Goal: Navigation & Orientation: Find specific page/section

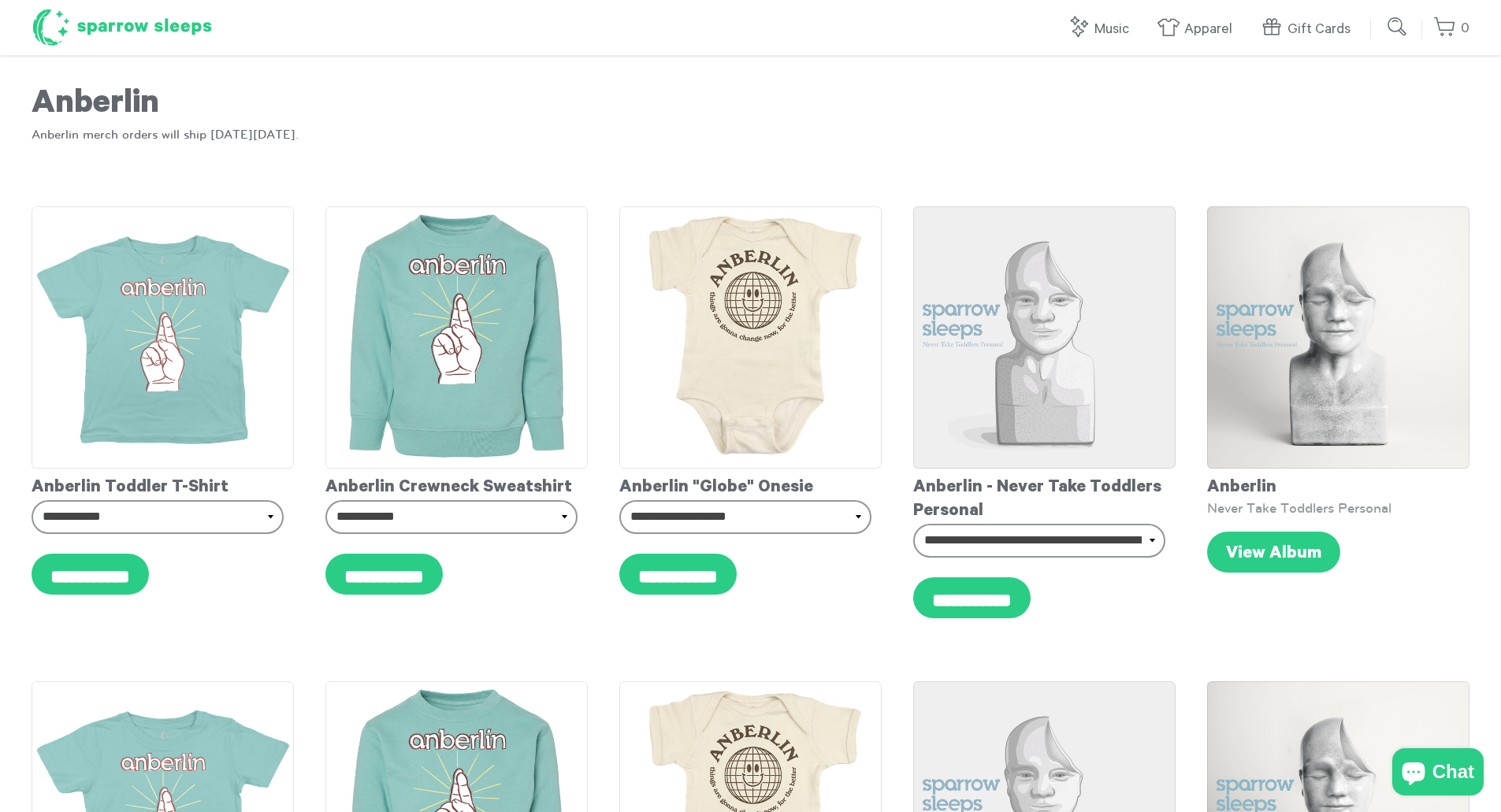
click at [166, 14] on h1 "Sparrow Sleeps" at bounding box center [123, 27] width 182 height 39
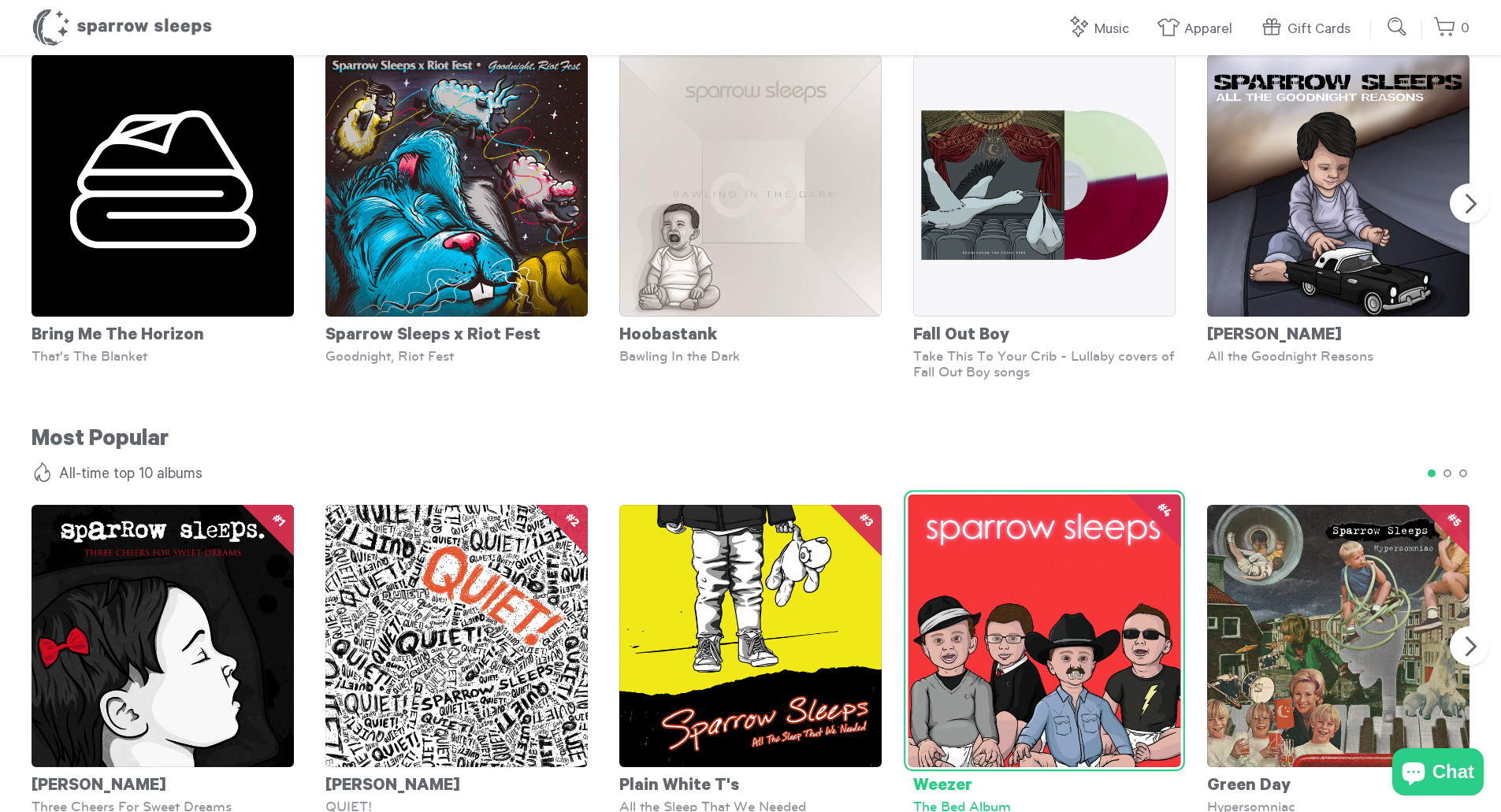
scroll to position [945, 0]
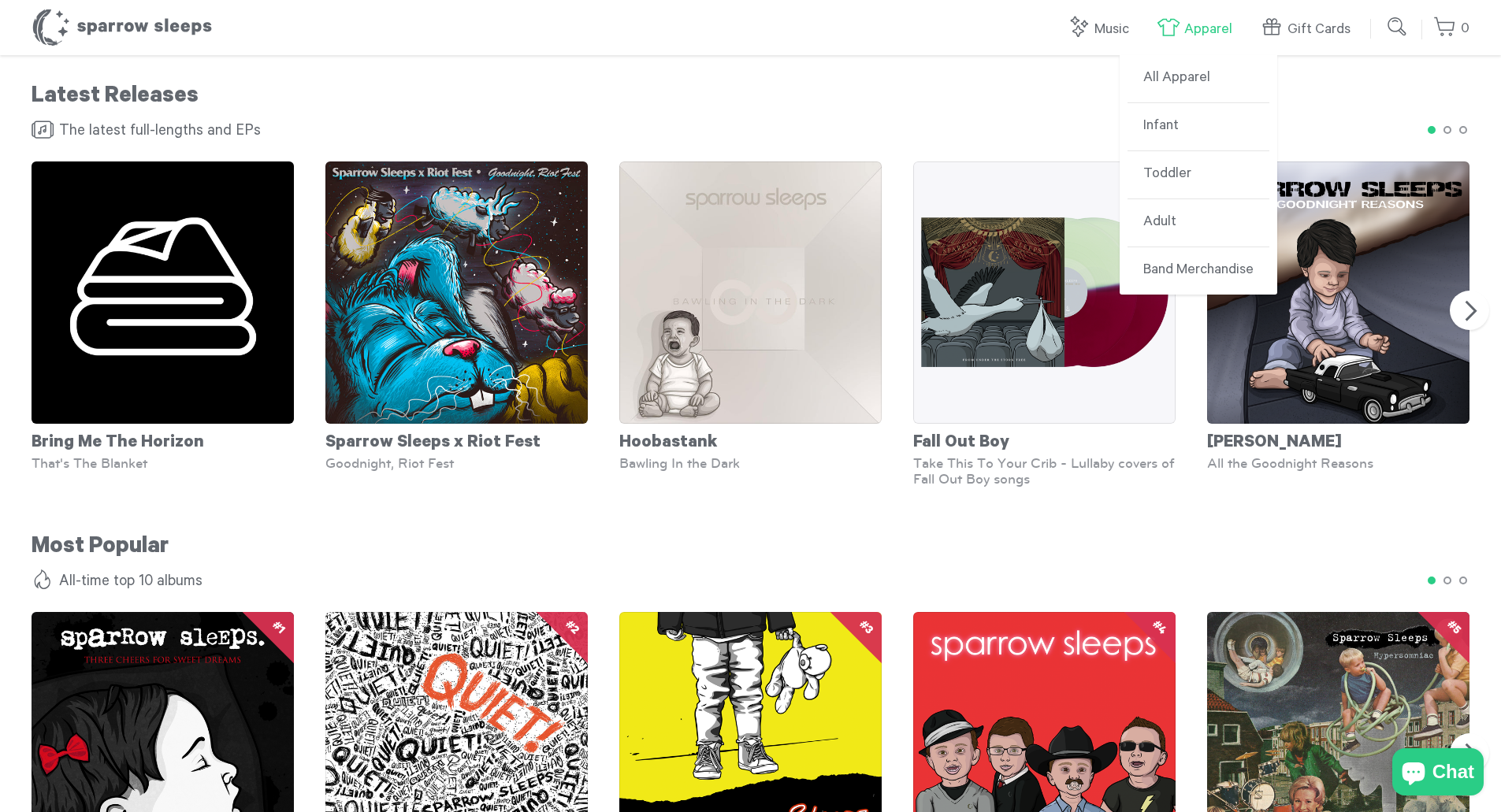
click at [1172, 20] on link "Apparel" at bounding box center [1198, 29] width 84 height 34
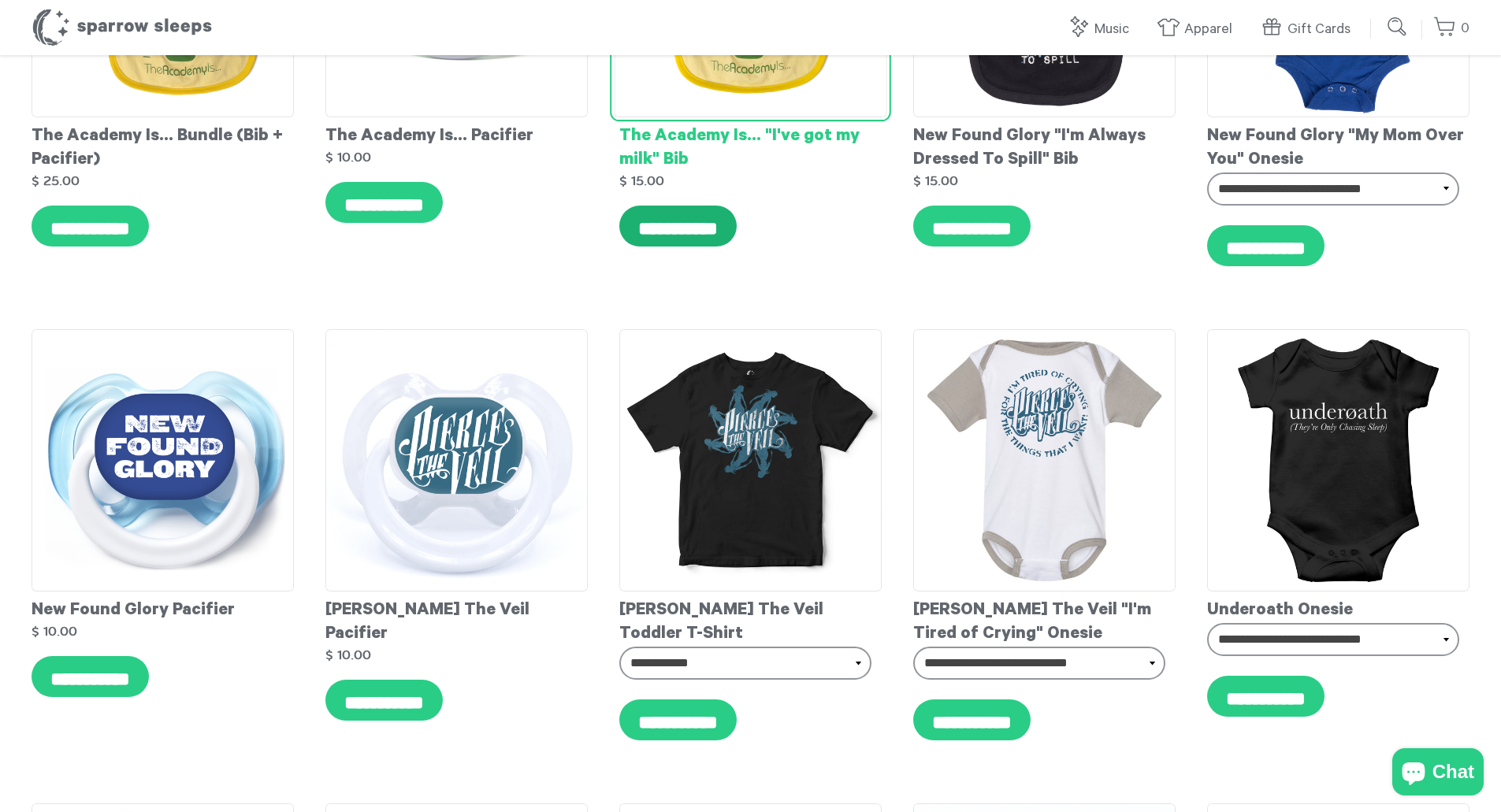
scroll to position [8222, 0]
